Goal: Task Accomplishment & Management: Manage account settings

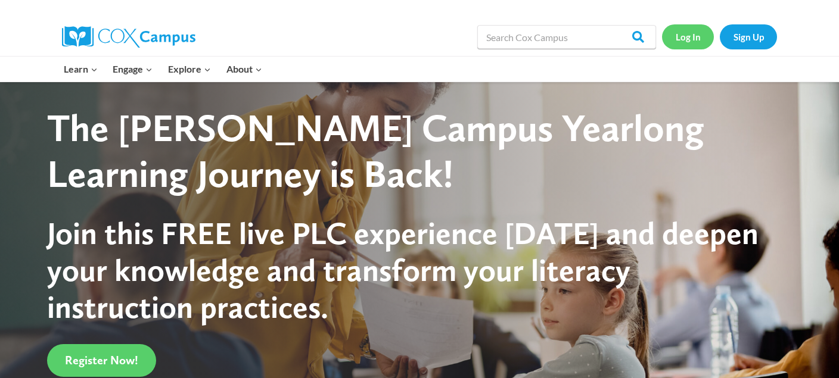
click at [703, 37] on link "Log In" at bounding box center [688, 36] width 52 height 24
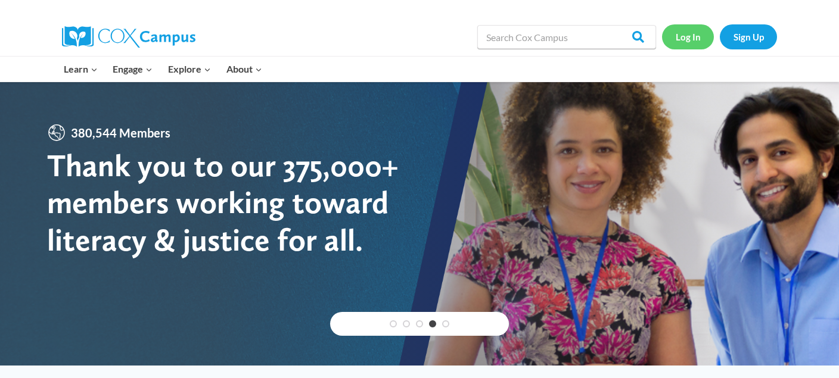
click at [695, 35] on link "Log In" at bounding box center [688, 36] width 52 height 24
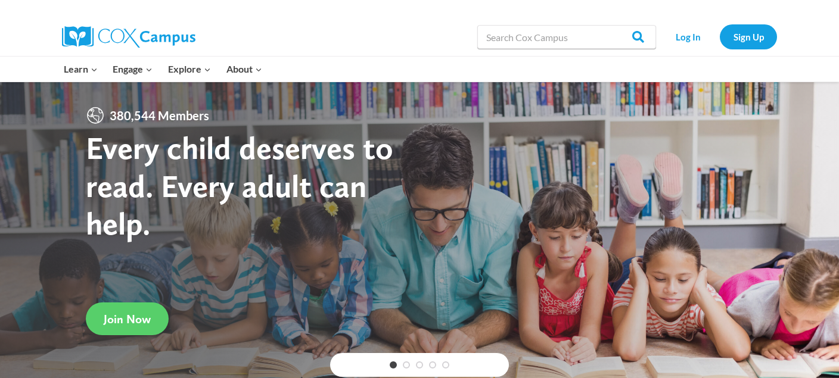
click at [686, 30] on link "Log In" at bounding box center [688, 36] width 52 height 24
